Goal: Complete application form: Complete application form

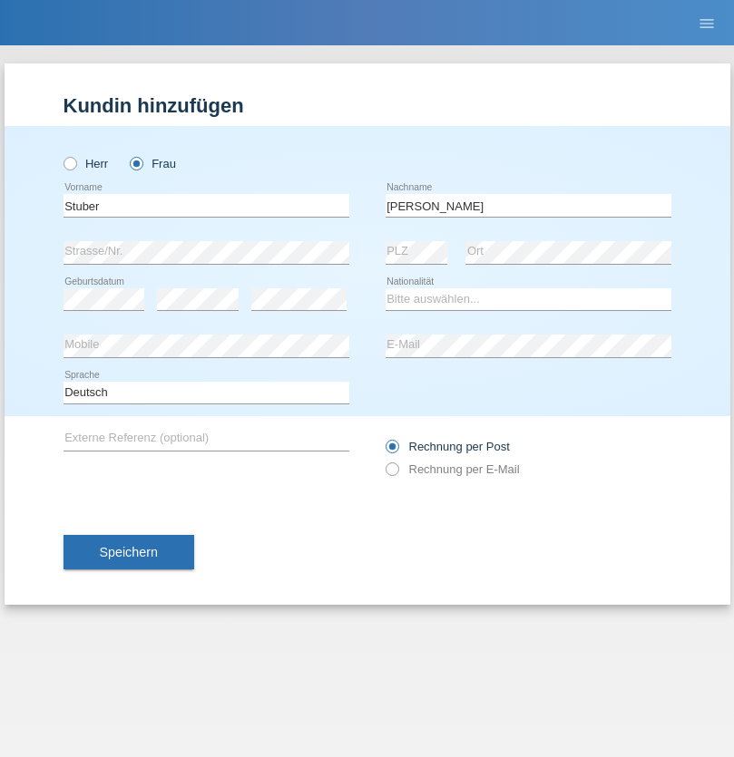
type input "[PERSON_NAME]"
select select "CH"
select select "en"
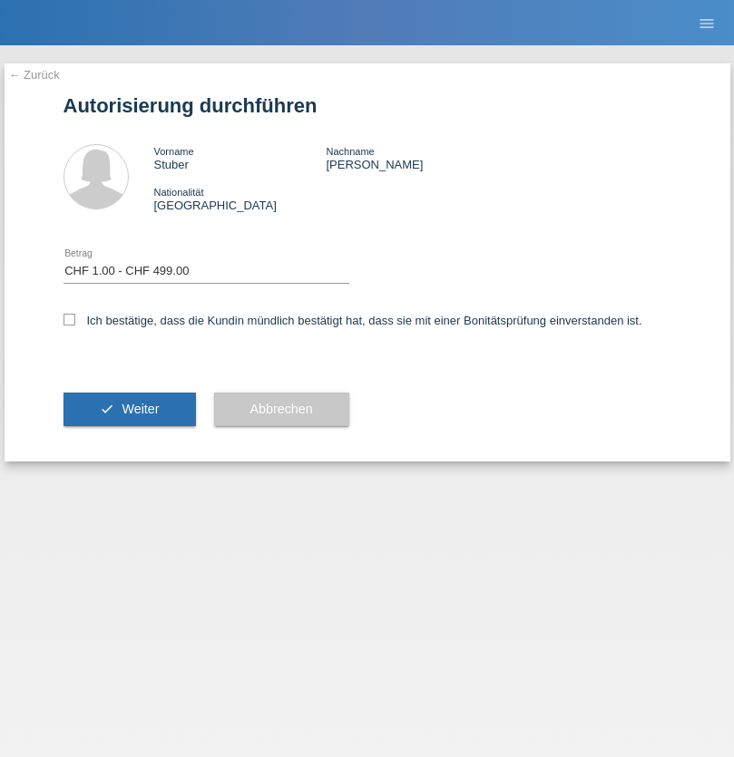
select select "1"
checkbox input "true"
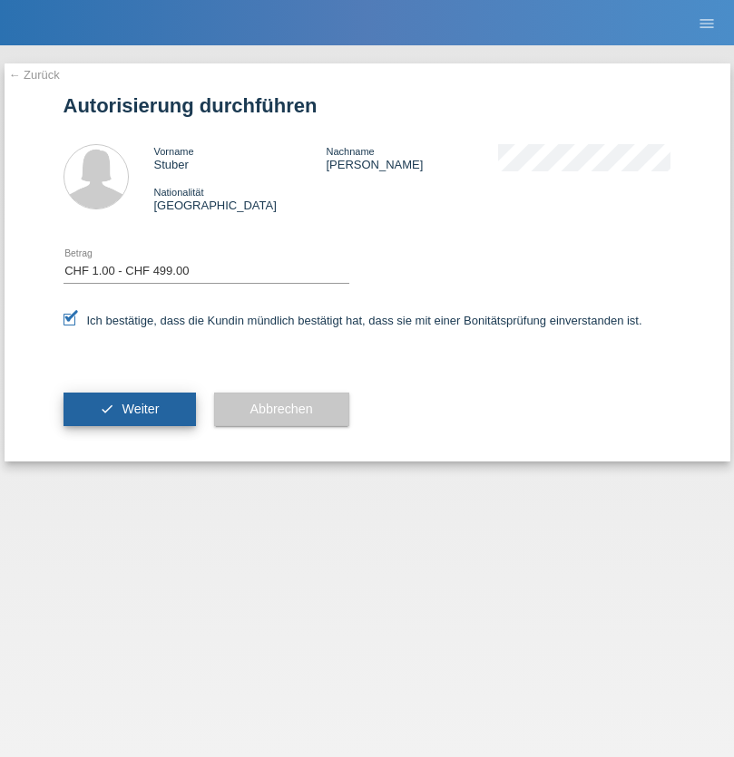
click at [129, 409] on span "Weiter" at bounding box center [140, 409] width 37 height 15
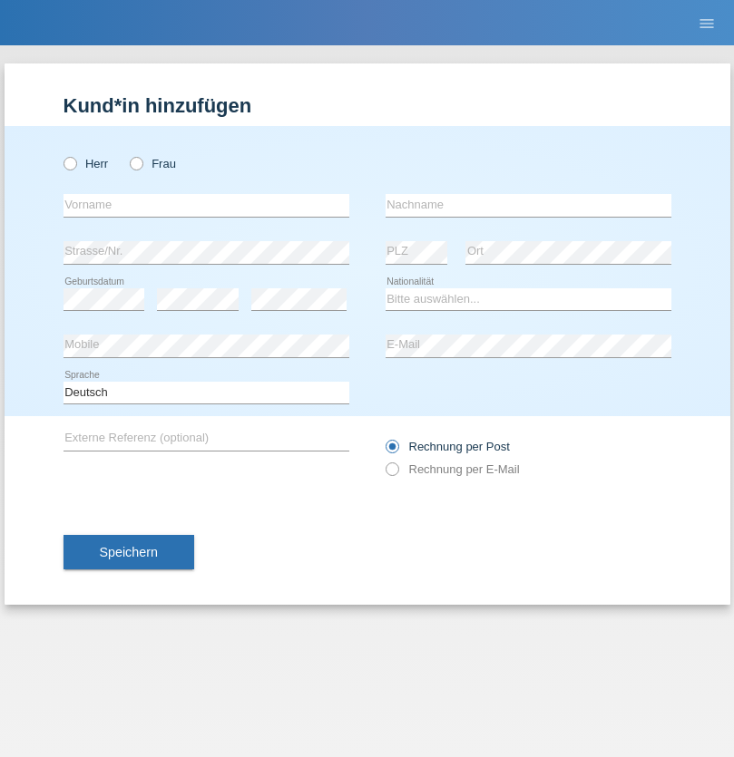
radio input "true"
click at [206, 205] on input "text" at bounding box center [206, 205] width 286 height 23
type input "naime"
click at [528, 205] on input "text" at bounding box center [528, 205] width 286 height 23
type input "llugiqi"
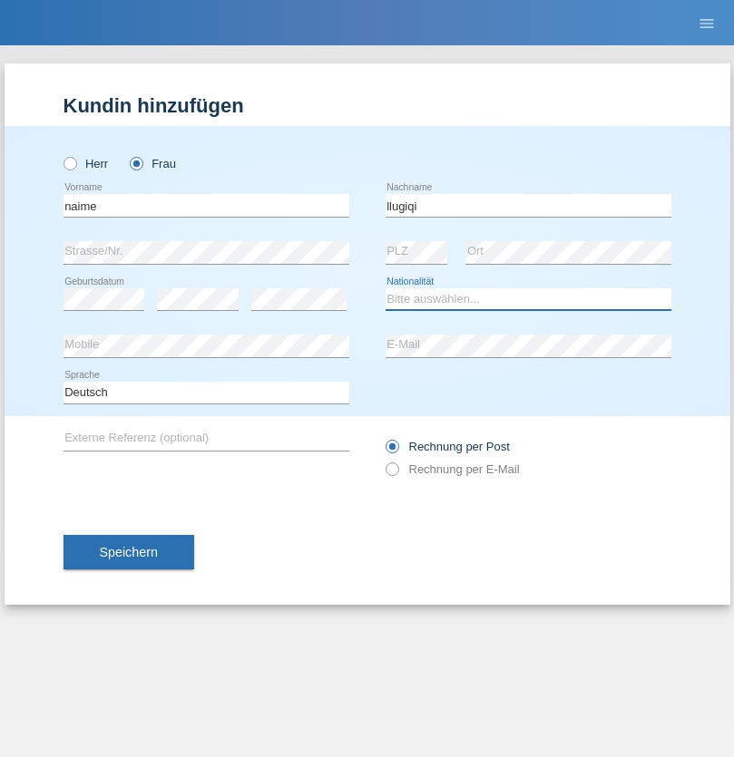
select select "CH"
radio input "true"
click at [206, 205] on input "text" at bounding box center [206, 205] width 286 height 23
type input "Rosmarie"
click at [528, 205] on input "text" at bounding box center [528, 205] width 286 height 23
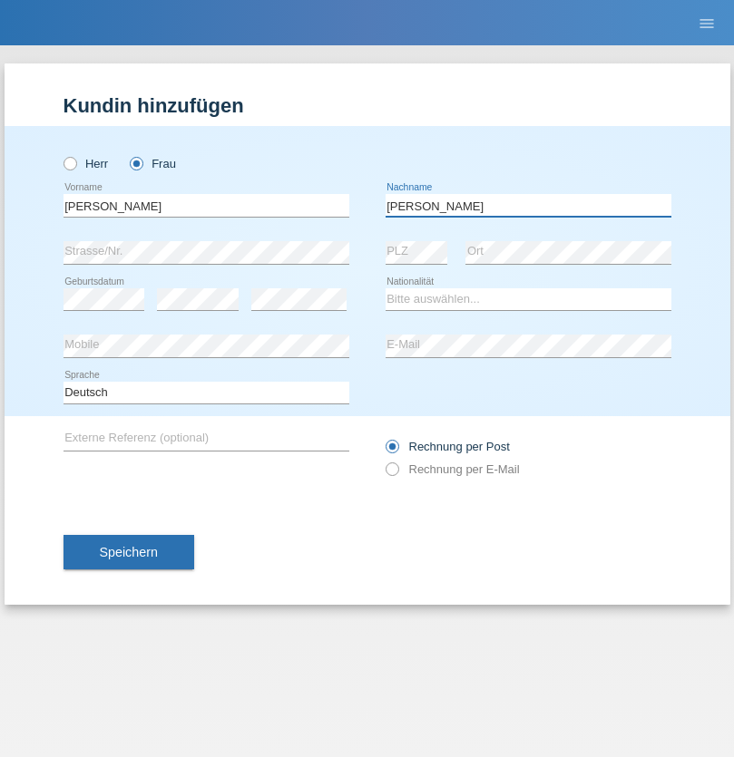
type input "Mathieu"
select select "CH"
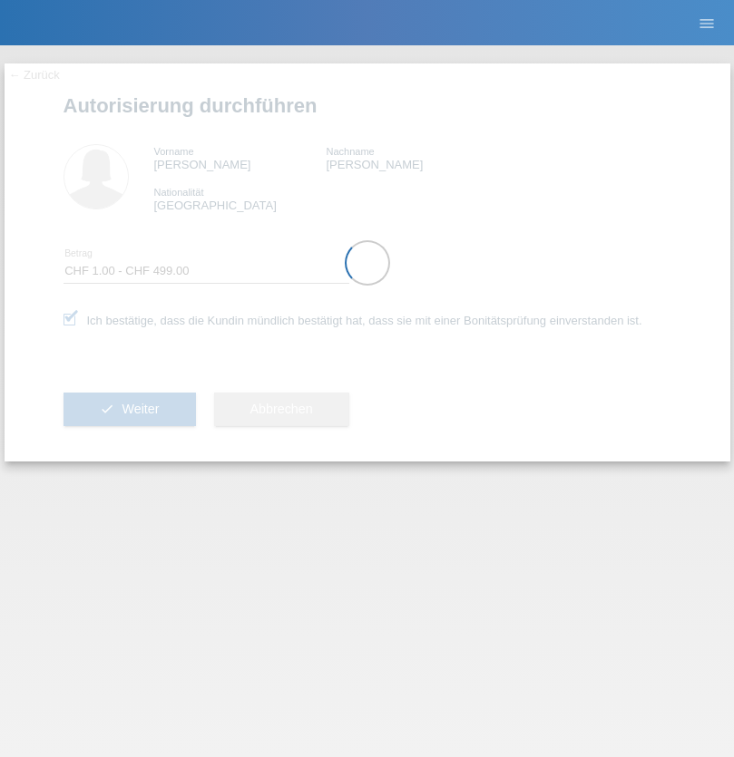
select select "1"
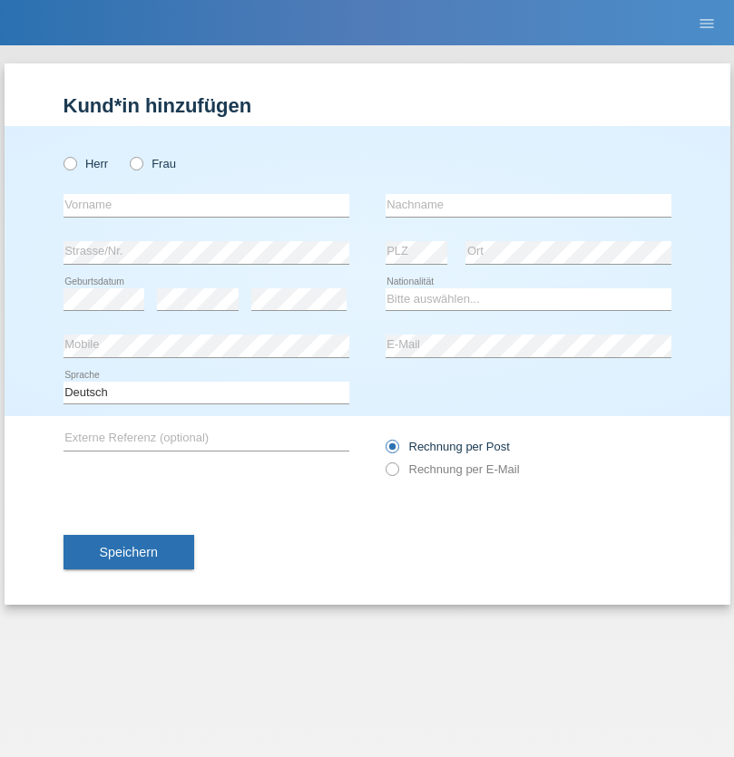
radio input "true"
click at [206, 205] on input "text" at bounding box center [206, 205] width 286 height 23
type input "Zachariasz"
click at [528, 205] on input "text" at bounding box center [528, 205] width 286 height 23
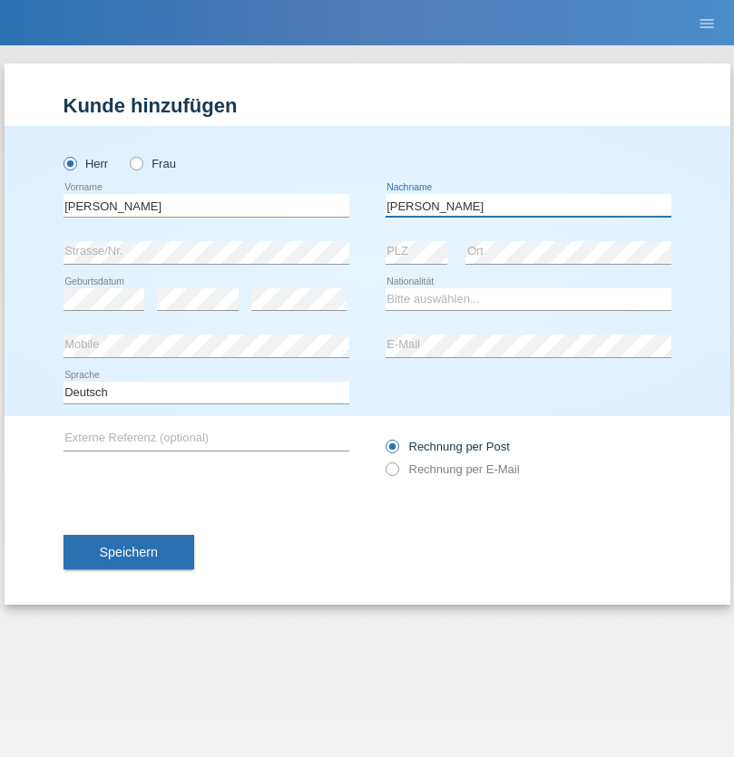
type input "Komorowski"
select select "PL"
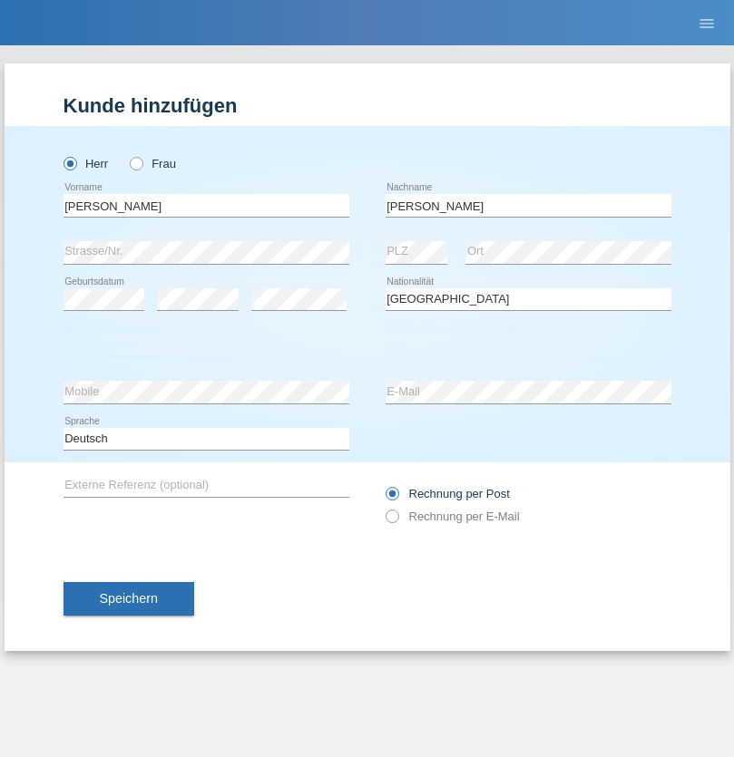
select select "C"
select select "11"
select select "01"
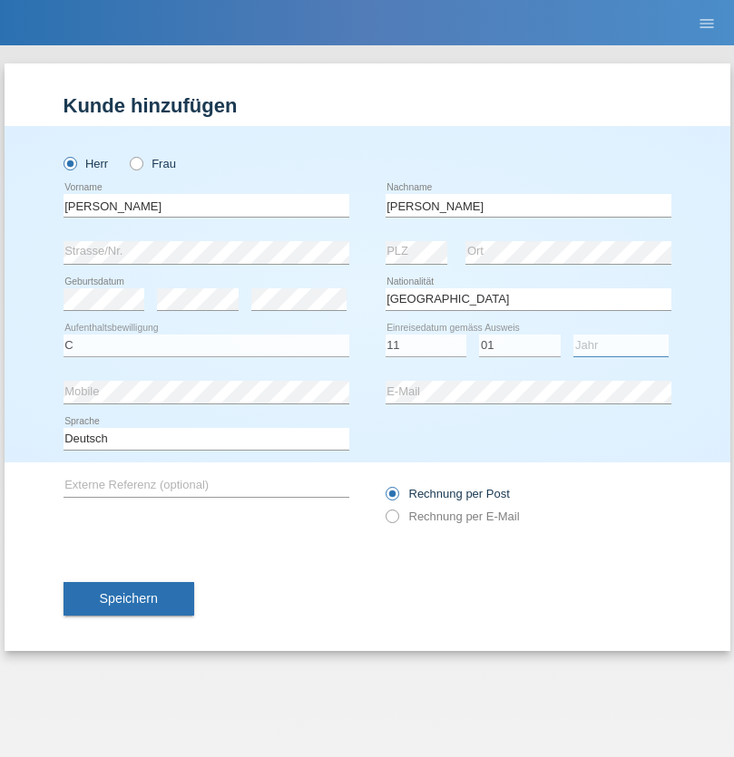
select select "2007"
select select "en"
